Goal: Task Accomplishment & Management: Manage account settings

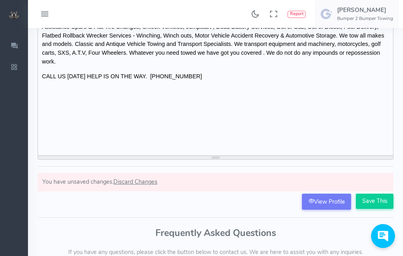
click at [380, 205] on input "Save This" at bounding box center [375, 201] width 38 height 15
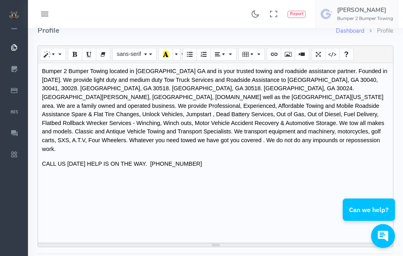
scroll to position [7, 0]
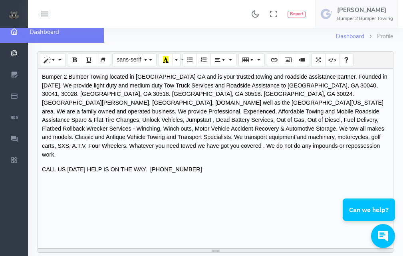
click at [13, 35] on icon "scrollable content" at bounding box center [14, 32] width 20 height 8
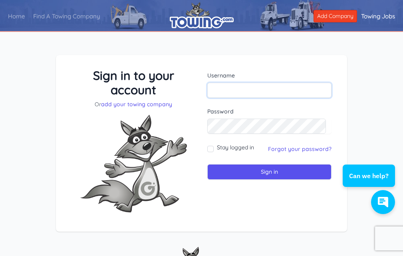
type input "[EMAIL_ADDRESS][DOMAIN_NAME]"
drag, startPoint x: 53, startPoint y: 61, endPoint x: 35, endPoint y: 91, distance: 35.3
click at [35, 91] on div "Sign in to your account Or add your towing company Username [EMAIL_ADDRESS][DOM…" at bounding box center [201, 150] width 403 height 228
drag, startPoint x: 231, startPoint y: 1, endPoint x: 354, endPoint y: 51, distance: 132.5
click at [354, 51] on div "Sign in to your account Or add your towing company Username [EMAIL_ADDRESS][DOM…" at bounding box center [201, 150] width 403 height 228
